Goal: Task Accomplishment & Management: Use online tool/utility

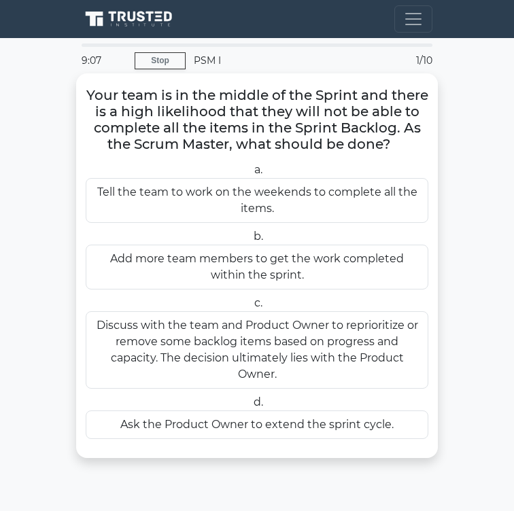
click at [406, 312] on div "Discuss with the team and Product Owner to reprioritize or remove some backlog …" at bounding box center [257, 349] width 342 height 77
click at [251, 308] on input "c. Discuss with the team and Product Owner to reprioritize or remove some backl…" at bounding box center [251, 303] width 0 height 9
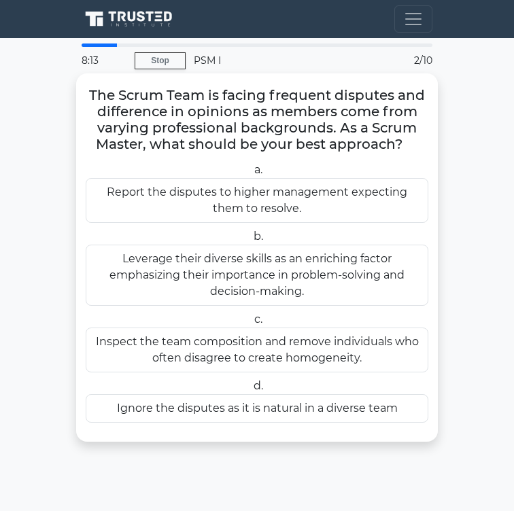
click at [391, 327] on div "Inspect the team composition and remove individuals who often disagree to creat…" at bounding box center [257, 349] width 342 height 45
click at [251, 324] on input "c. Inspect the team composition and remove individuals who often disagree to cr…" at bounding box center [251, 319] width 0 height 9
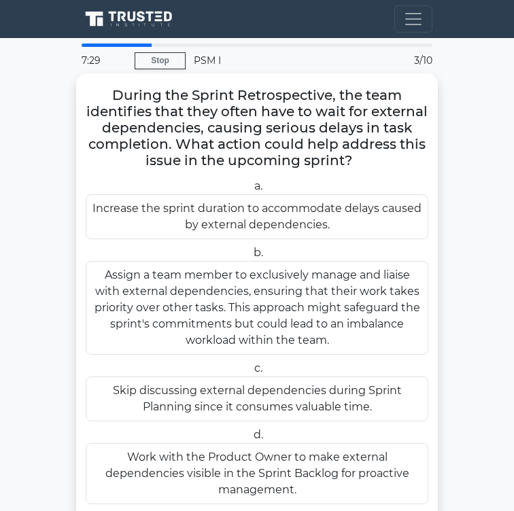
drag, startPoint x: 35, startPoint y: 90, endPoint x: 486, endPoint y: 446, distance: 575.2
click at [432, 446] on div "During the Sprint Retrospective, the team identifies that they often have to wa…" at bounding box center [257, 298] width 351 height 439
copy div "During the Sprint Retrospective, the team identifies that they often have to wa…"
click at [303, 112] on h5 "During the Sprint Retrospective, the team identifies that they often have to wa…" at bounding box center [256, 128] width 345 height 83
click at [342, 443] on div "Work with the Product Owner to make external dependencies visible in the Sprint…" at bounding box center [257, 473] width 342 height 61
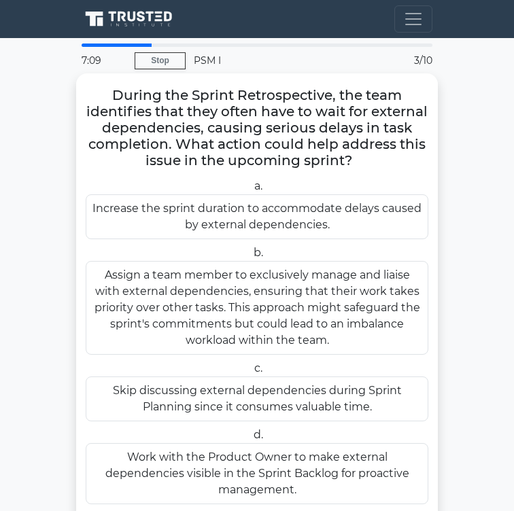
click at [251, 431] on input "d. Work with the Product Owner to make external dependencies visible in the Spr…" at bounding box center [251, 435] width 0 height 9
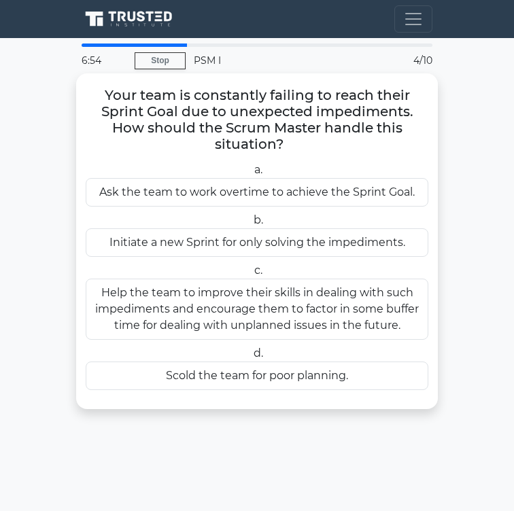
drag, startPoint x: 31, startPoint y: 101, endPoint x: 369, endPoint y: 359, distance: 425.4
click at [369, 359] on div "Your team is constantly failing to reach their Sprint Goal due to unexpected im…" at bounding box center [257, 241] width 351 height 325
copy div "Your team is constantly failing to reach their Sprint Goal due to unexpected im…"
click at [262, 101] on h5 "Your team is constantly failing to reach their Sprint Goal due to unexpected im…" at bounding box center [256, 120] width 345 height 67
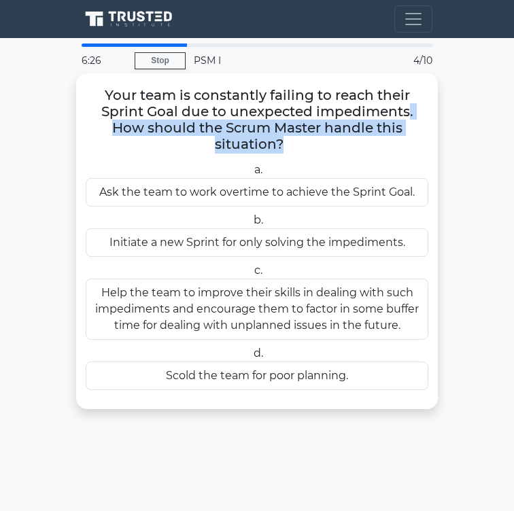
drag, startPoint x: 260, startPoint y: 121, endPoint x: 322, endPoint y: 135, distance: 64.0
click at [322, 135] on h5 "Your team is constantly failing to reach their Sprint Goal due to unexpected im…" at bounding box center [256, 120] width 345 height 67
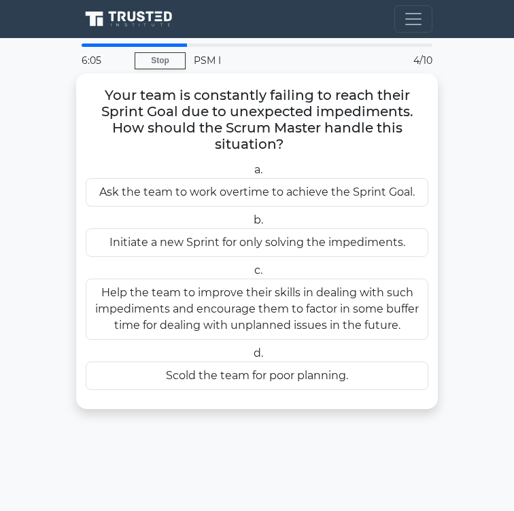
click at [316, 280] on div "Help the team to improve their skills in dealing with such impediments and enco…" at bounding box center [257, 309] width 342 height 61
click at [251, 275] on input "c. Help the team to improve their skills in dealing with such impediments and e…" at bounding box center [251, 270] width 0 height 9
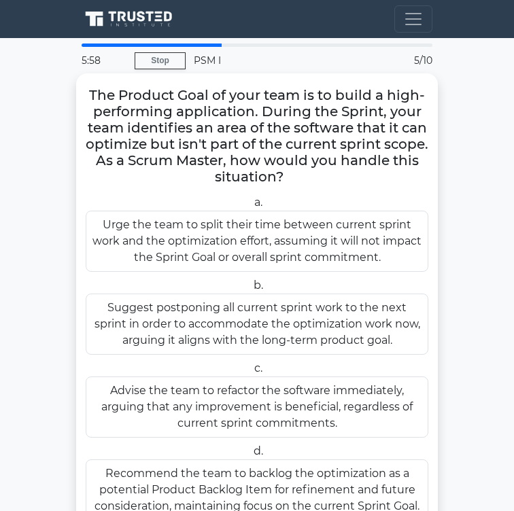
drag, startPoint x: 162, startPoint y: 114, endPoint x: 316, endPoint y: 173, distance: 164.3
click at [316, 173] on h5 "The Product Goal of your team is to build a high-performing application. During…" at bounding box center [256, 136] width 345 height 99
click at [84, 96] on h5 "The Product Goal of your team is to build a high-performing application. During…" at bounding box center [256, 136] width 345 height 99
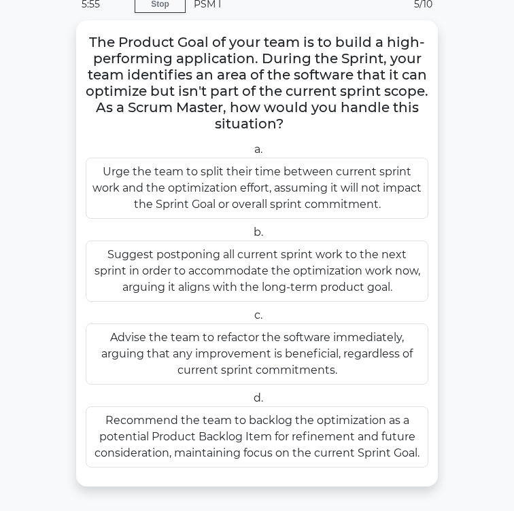
scroll to position [217, 0]
drag, startPoint x: 47, startPoint y: 96, endPoint x: 344, endPoint y: 321, distance: 373.0
click at [344, 321] on div "5:55 Stop PSM I Beginner 5/10 The Product Goal of your team is to build a high-…" at bounding box center [256, 246] width 367 height 518
copy div "The Product Goal of your team is to build a high-performing application. During…"
click at [395, 338] on div "5:52 Stop PSM I Beginner 5/10 The Product Goal of your team is to build a high-…" at bounding box center [256, 246] width 367 height 518
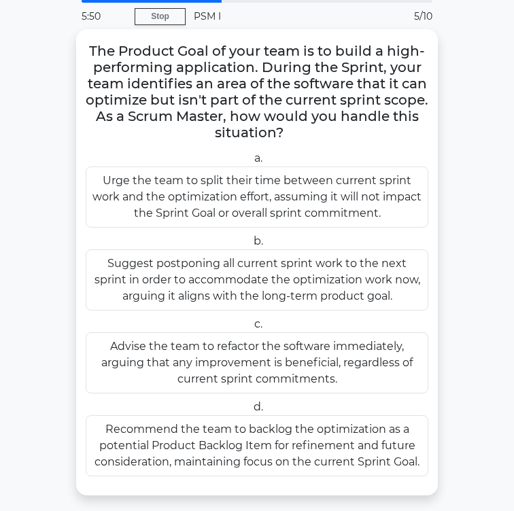
scroll to position [68, 0]
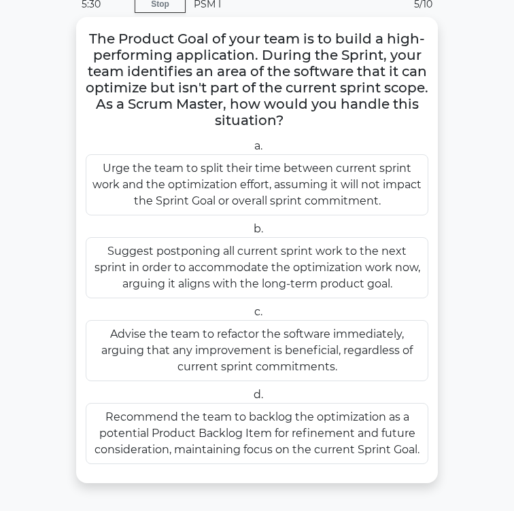
click at [295, 403] on div "Recommend the team to backlog the optimization as a potential Product Backlog I…" at bounding box center [257, 433] width 342 height 61
click at [251, 393] on input "d. Recommend the team to backlog the optimization as a potential Product Backlo…" at bounding box center [251, 395] width 0 height 9
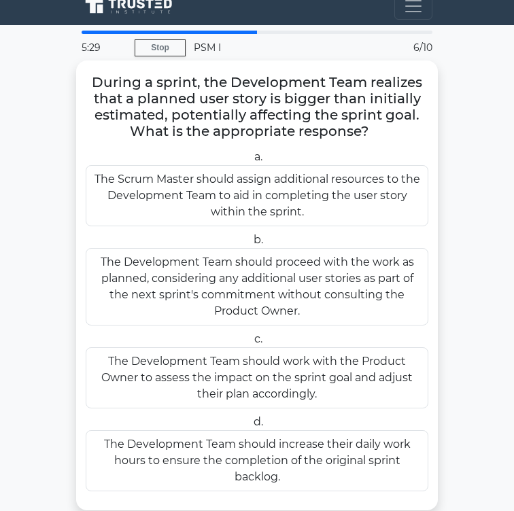
scroll to position [0, 0]
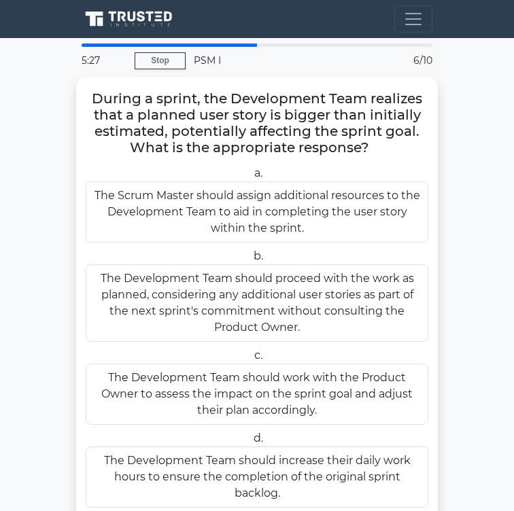
drag, startPoint x: 35, startPoint y: 94, endPoint x: 496, endPoint y: 450, distance: 582.1
click at [437, 450] on div "During a sprint, the Development Team realizes that a planned user story is big…" at bounding box center [256, 310] width 361 height 466
copy div "During a sprint, the Development Team realizes that a planned user story is big…"
click at [321, 447] on div "During a sprint, the Development Team realizes that a planned user story is big…" at bounding box center [256, 302] width 361 height 450
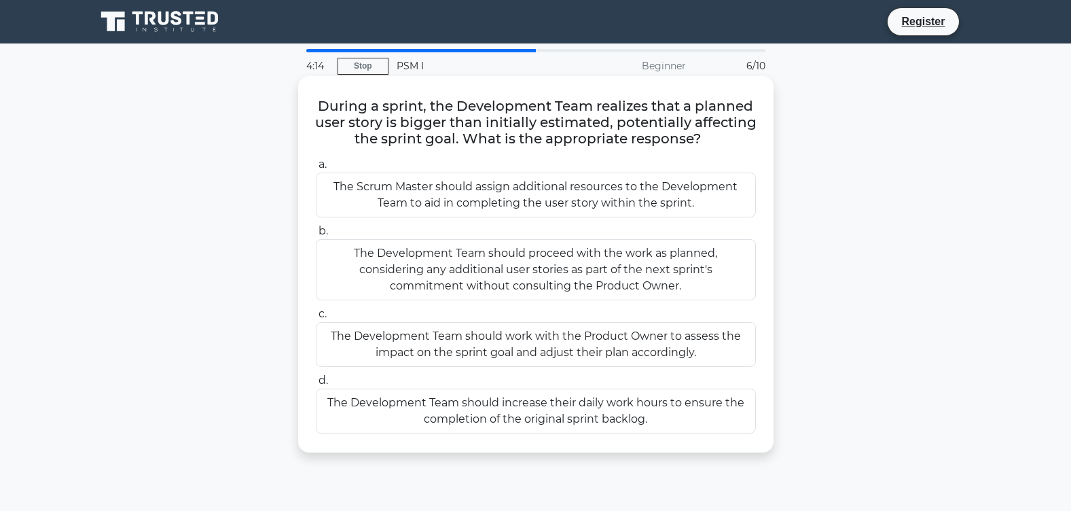
drag, startPoint x: 461, startPoint y: 105, endPoint x: 710, endPoint y: 131, distance: 250.0
click at [710, 131] on h5 "During a sprint, the Development Team realizes that a planned user story is big…" at bounding box center [536, 123] width 443 height 50
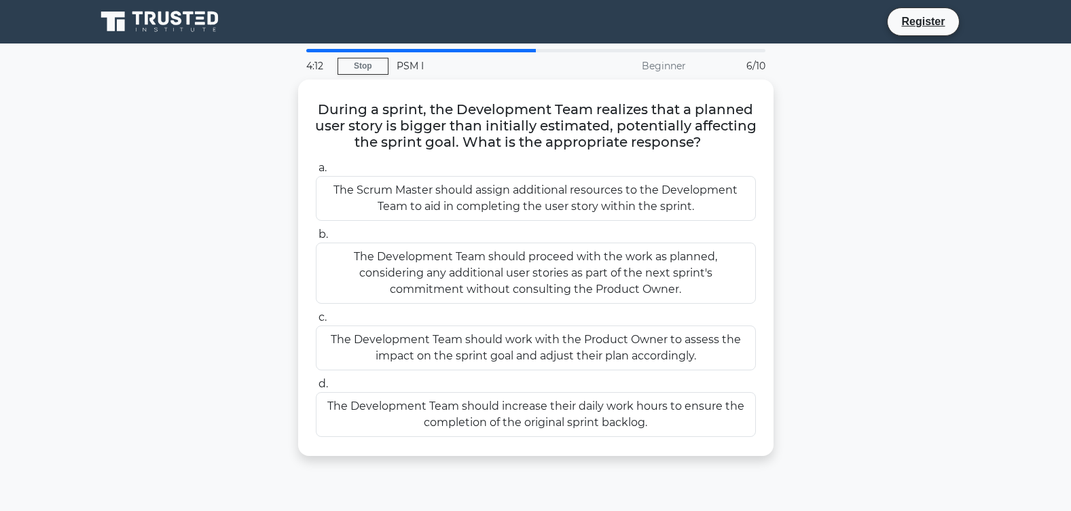
drag, startPoint x: 710, startPoint y: 131, endPoint x: 853, endPoint y: 173, distance: 149.2
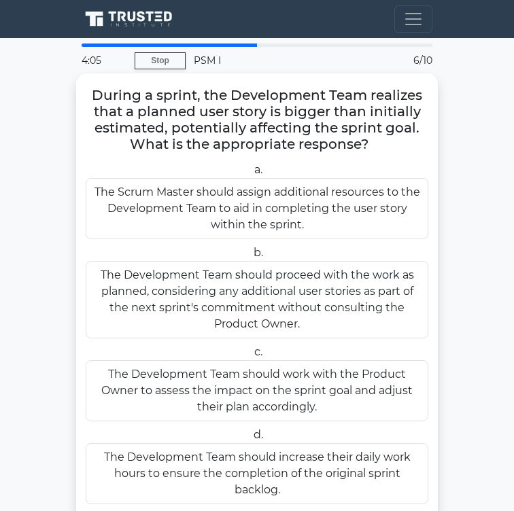
drag, startPoint x: 21, startPoint y: 87, endPoint x: 410, endPoint y: 422, distance: 513.5
click at [410, 422] on div "During a sprint, the Development Team realizes that a planned user story is big…" at bounding box center [256, 298] width 361 height 450
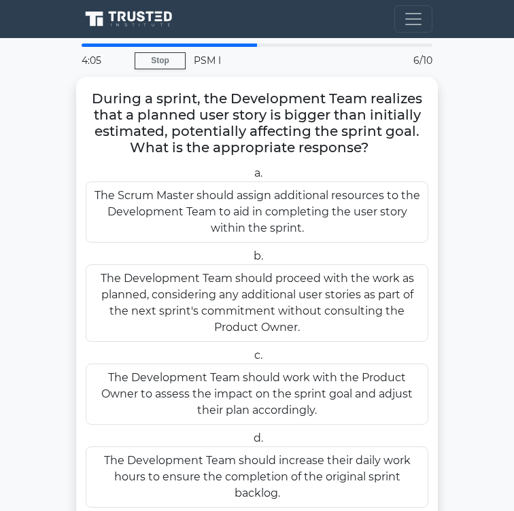
copy div "During a sprint, the Development Team realizes that a planned user story is big…"
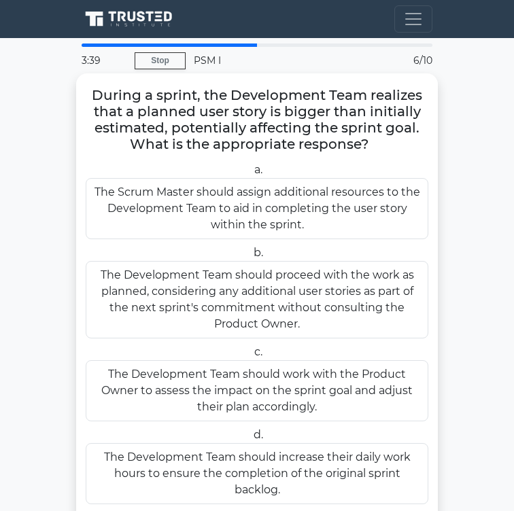
click at [304, 101] on h5 "During a sprint, the Development Team realizes that a planned user story is big…" at bounding box center [256, 120] width 345 height 67
click at [370, 360] on div "The Development Team should work with the Product Owner to assess the impact on…" at bounding box center [257, 390] width 342 height 61
click at [251, 348] on input "c. The Development Team should work with the Product Owner to assess the impact…" at bounding box center [251, 352] width 0 height 9
